Goal: Information Seeking & Learning: Learn about a topic

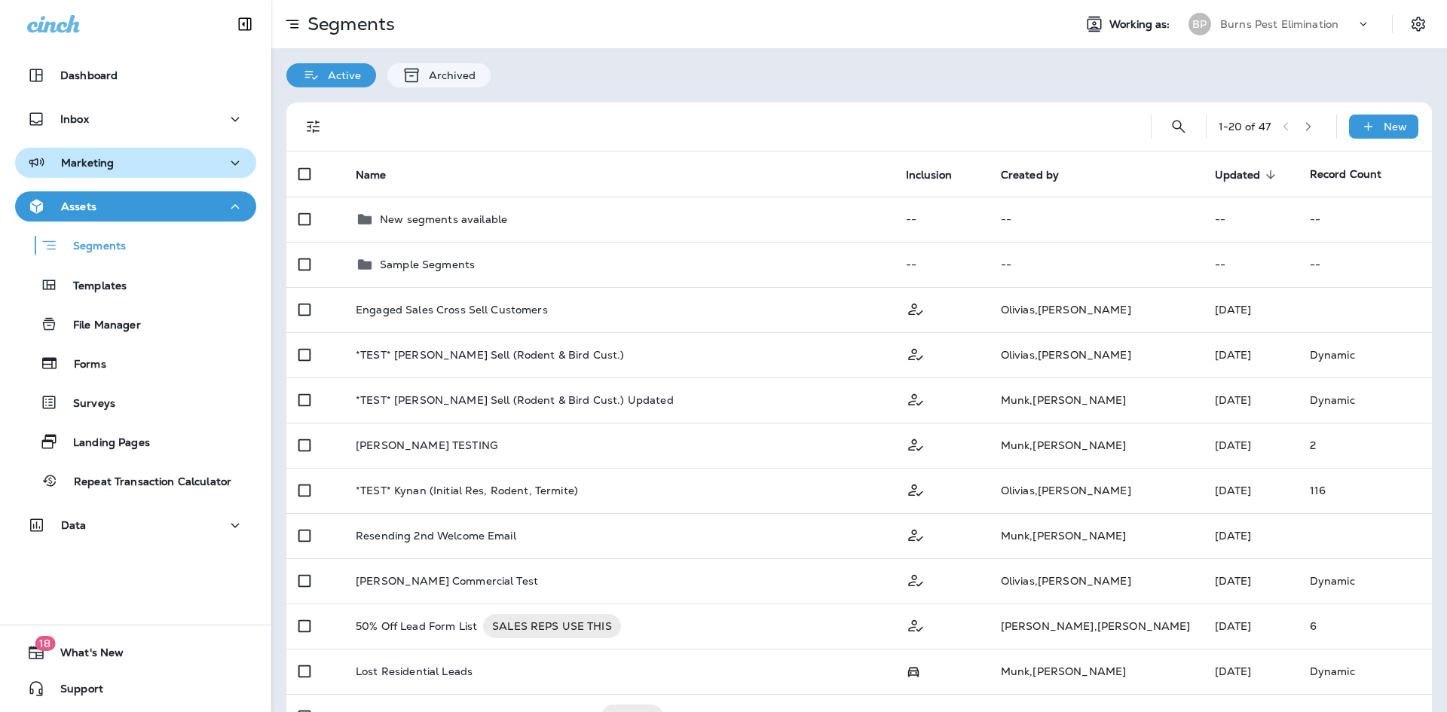
click at [226, 166] on icon "button" at bounding box center [235, 163] width 18 height 19
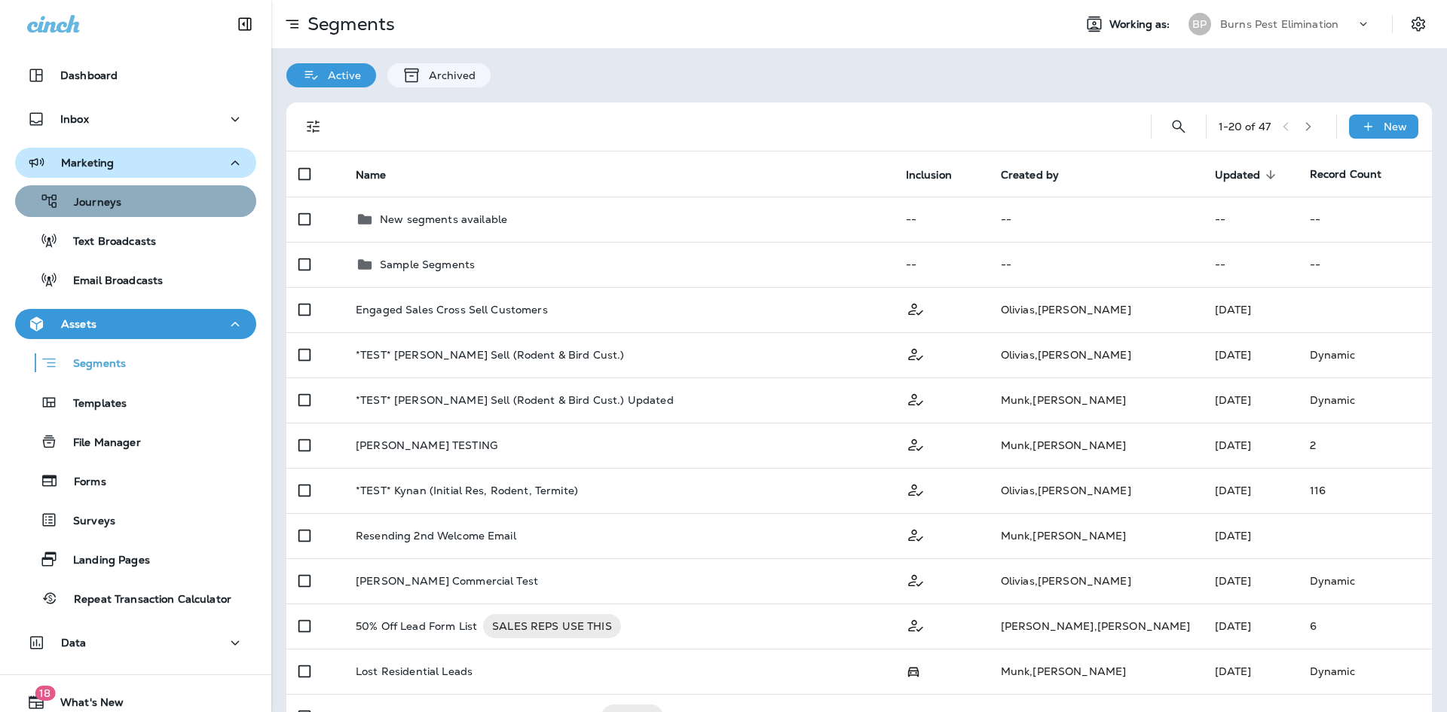
click at [205, 198] on div "Journeys" at bounding box center [135, 201] width 229 height 23
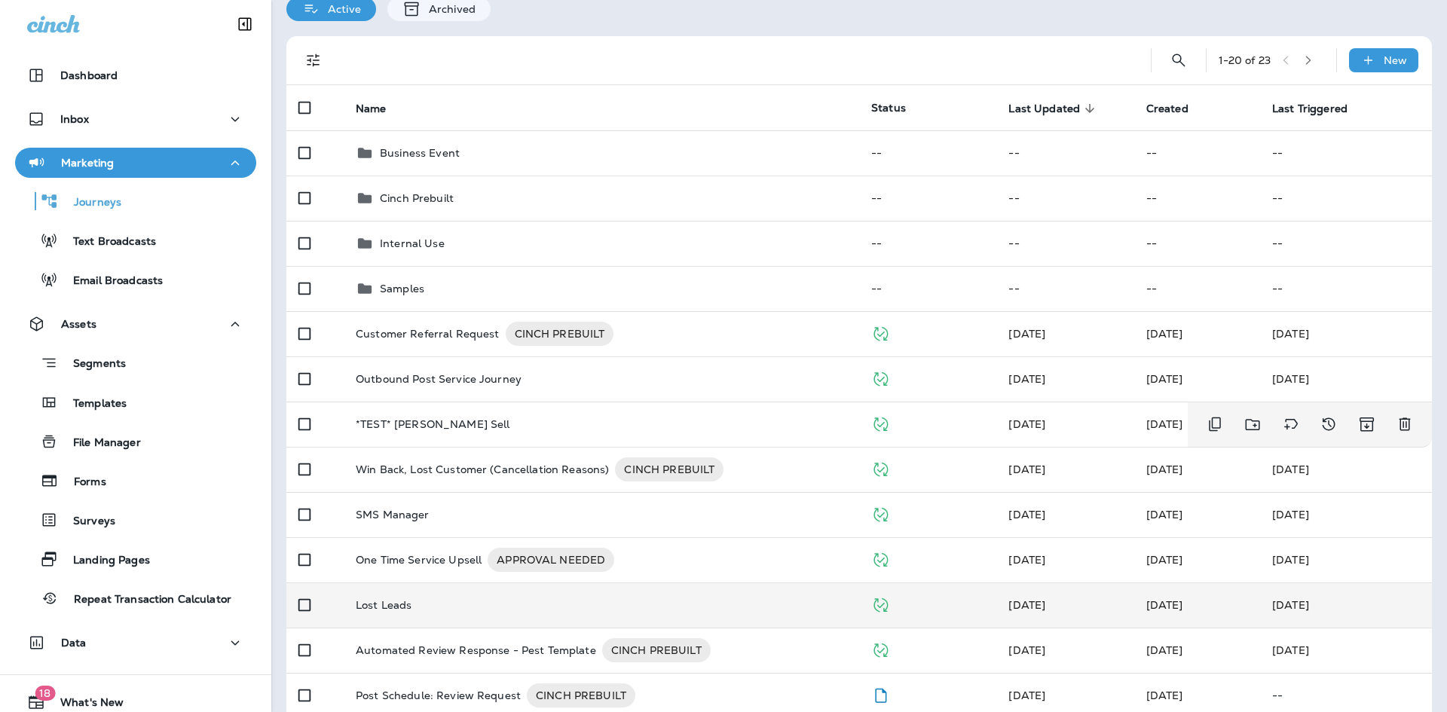
scroll to position [151, 0]
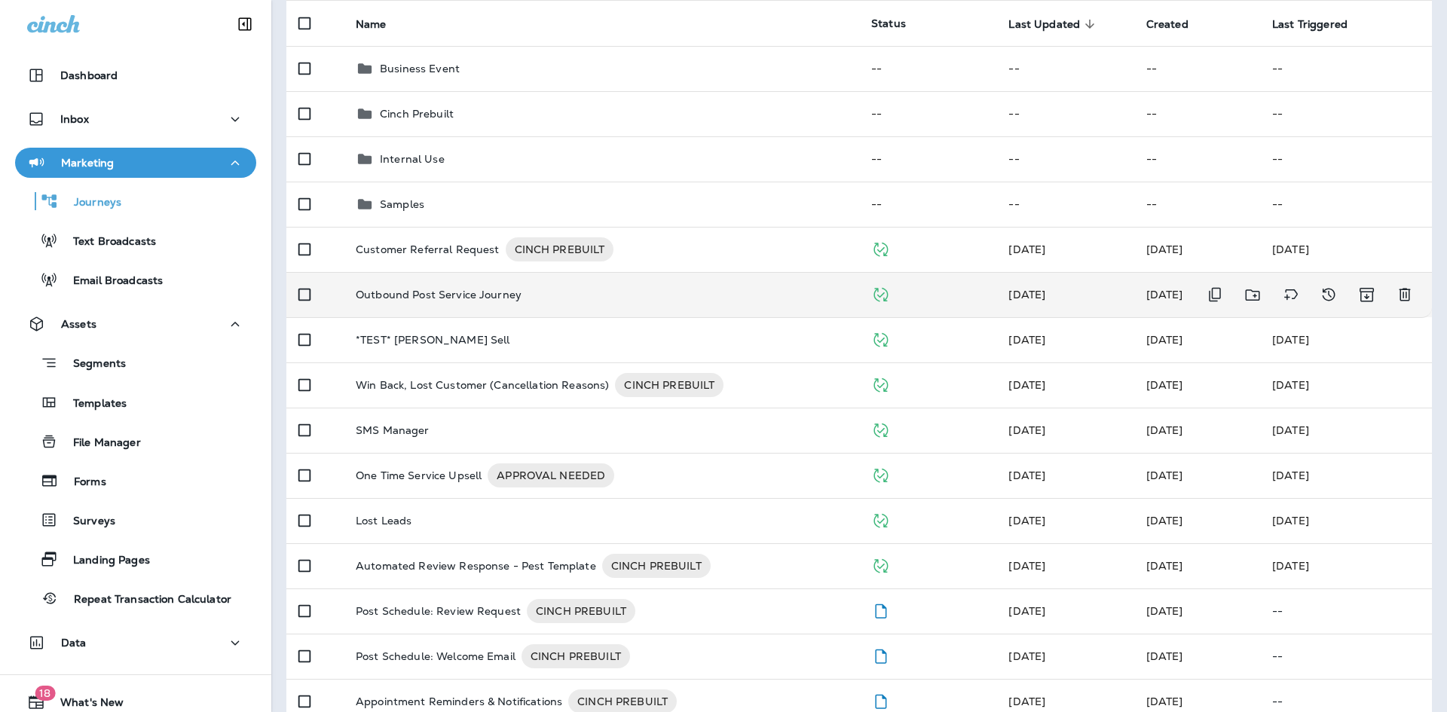
click at [495, 305] on td "Outbound Post Service Journey" at bounding box center [602, 294] width 516 height 45
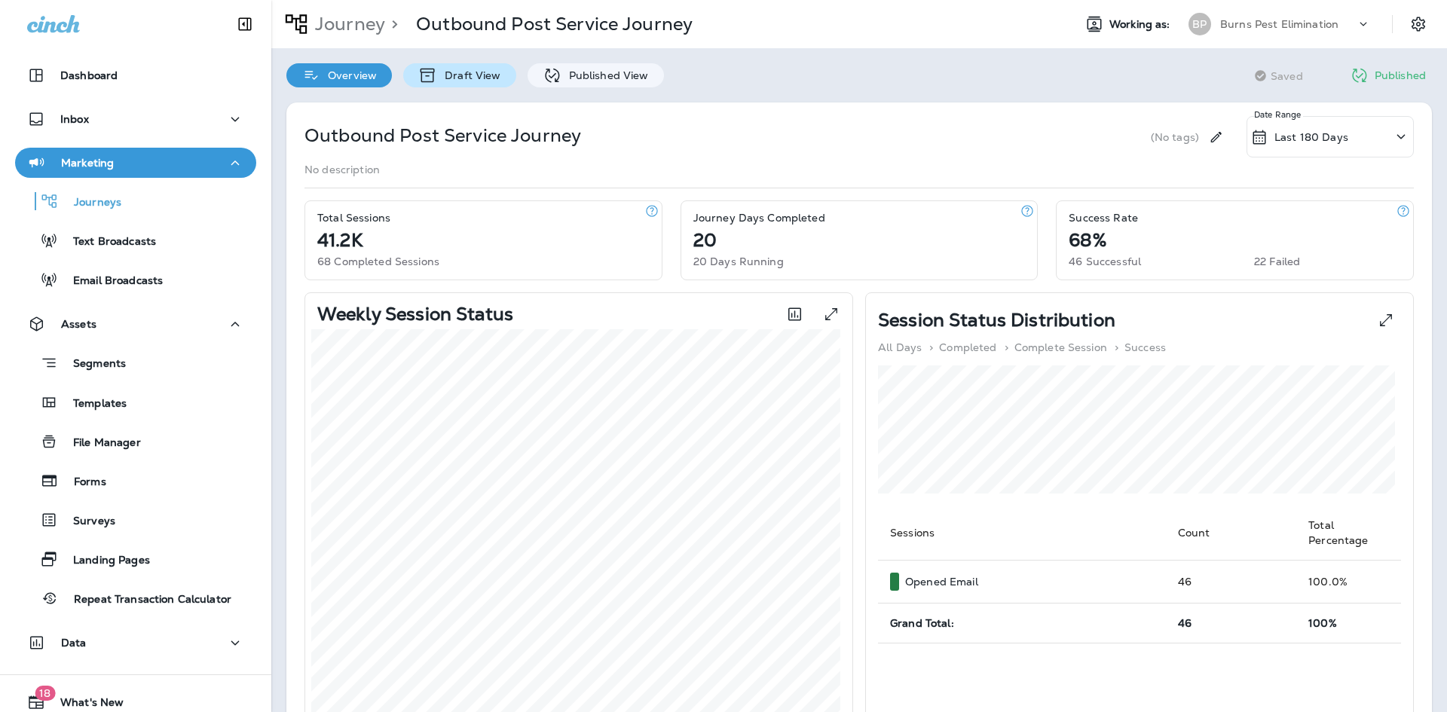
click at [497, 69] on p "Draft View" at bounding box center [468, 75] width 63 height 12
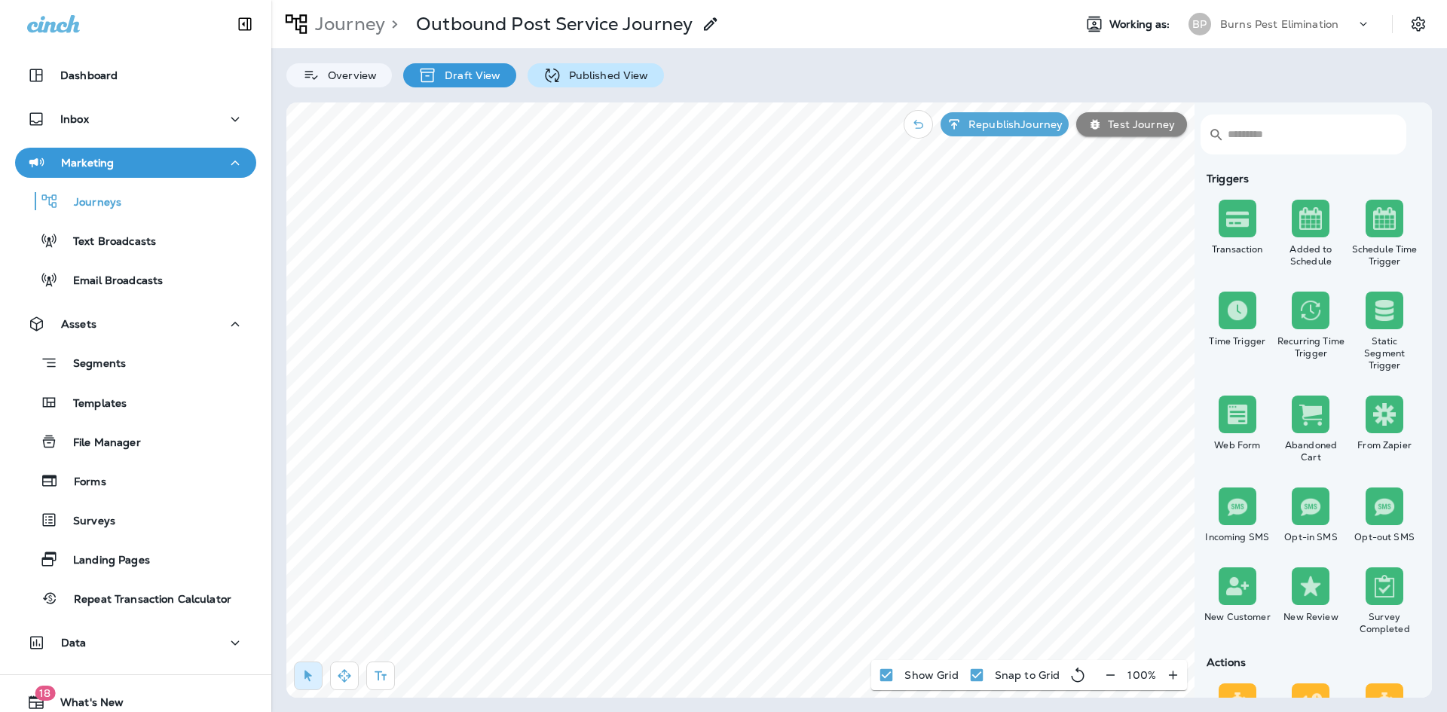
click at [567, 84] on div "Published View" at bounding box center [596, 75] width 136 height 24
